Goal: Task Accomplishment & Management: Use online tool/utility

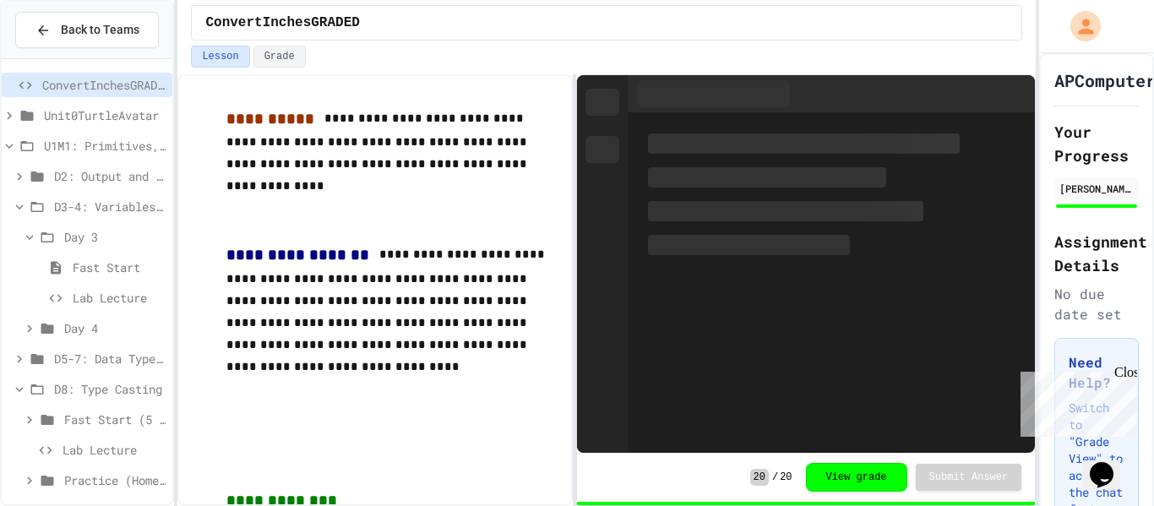
click at [1127, 376] on div "Close" at bounding box center [1124, 375] width 21 height 21
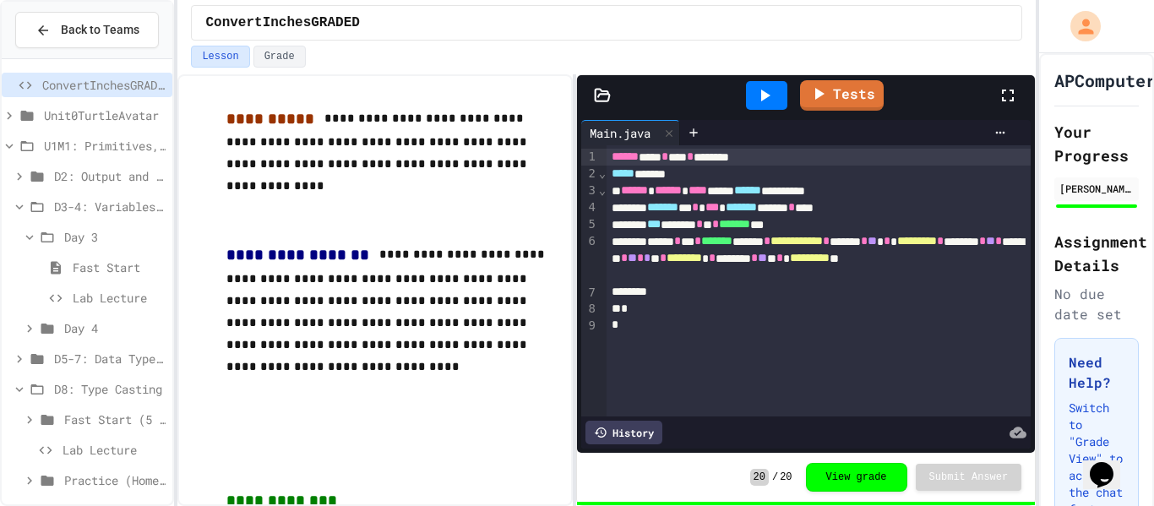
click at [97, 477] on span "Practice (Homework, if needed)" at bounding box center [114, 480] width 101 height 18
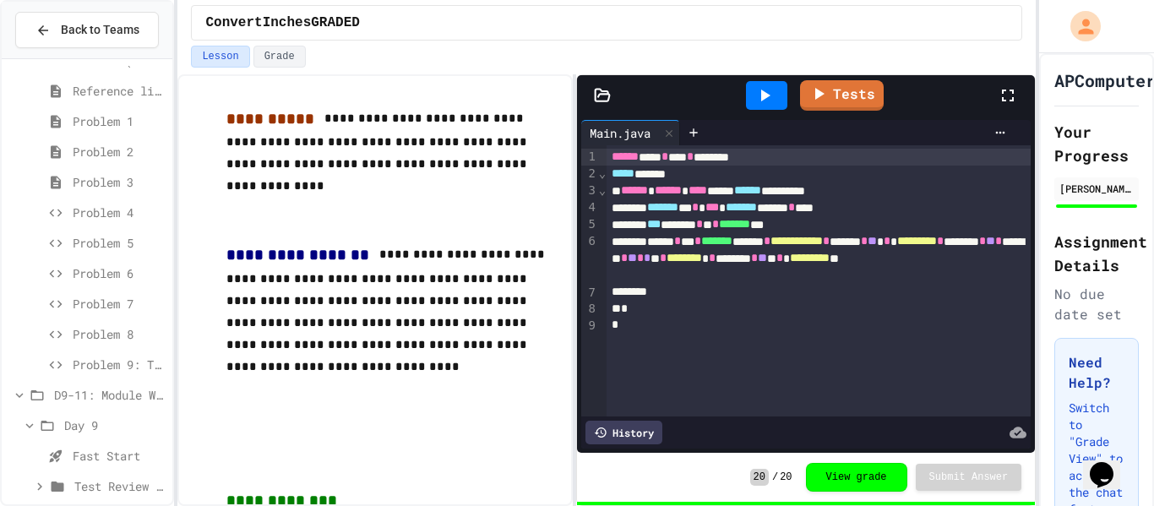
scroll to position [450, 0]
click at [121, 491] on span "Lab - Hidden Figures: Launch Weight Calculator" at bounding box center [119, 486] width 93 height 18
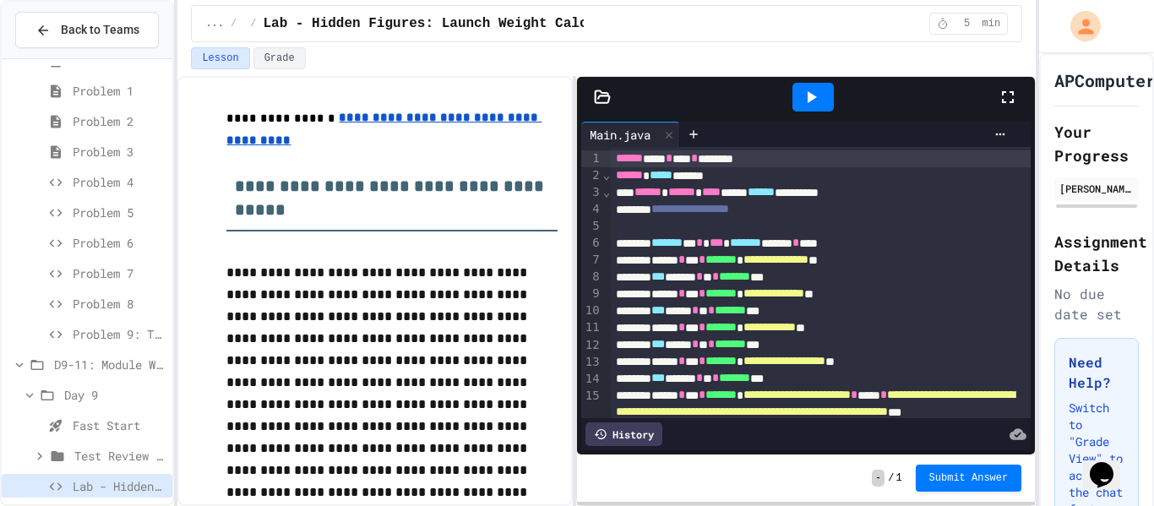
click at [814, 90] on icon at bounding box center [811, 97] width 20 height 20
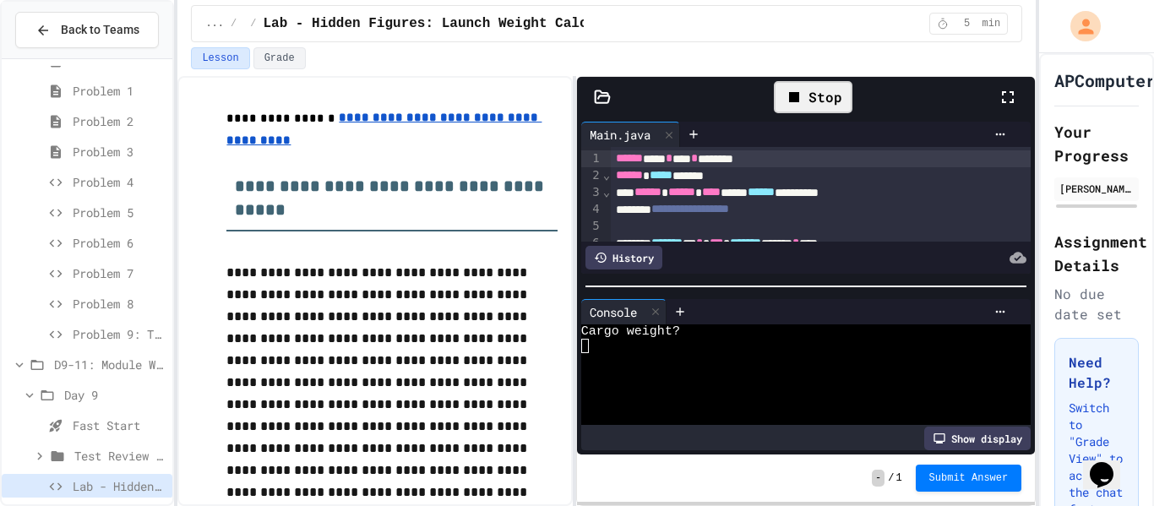
click at [591, 355] on div at bounding box center [797, 360] width 433 height 14
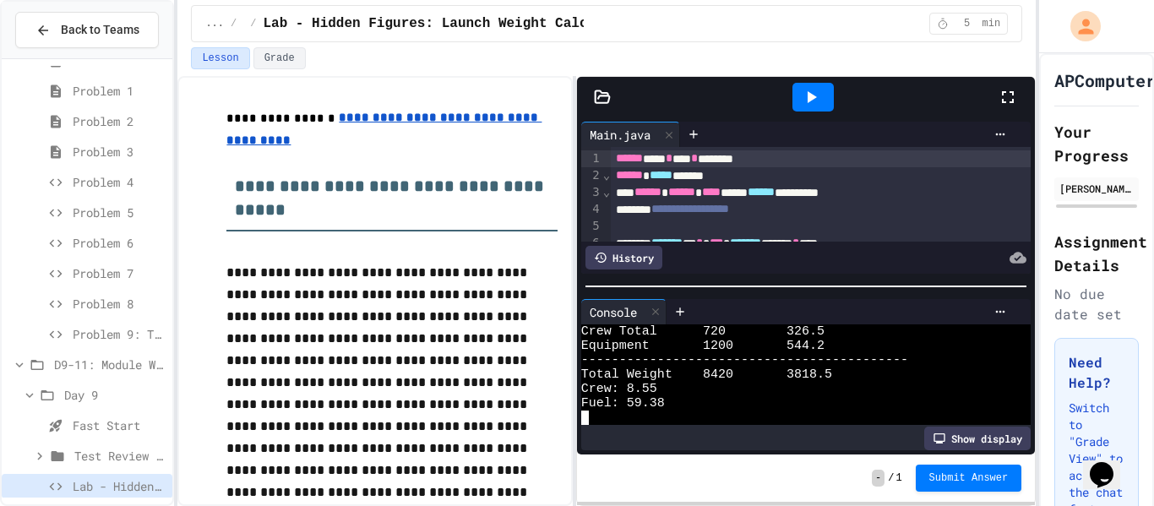
scroll to position [187, 0]
click at [1035, 406] on div "**********" at bounding box center [577, 253] width 1154 height 506
click at [923, 382] on div "Crew: 8.55" at bounding box center [797, 389] width 433 height 14
click at [708, 396] on div "Fuel: 59.38" at bounding box center [797, 403] width 433 height 14
